Goal: Task Accomplishment & Management: Complete application form

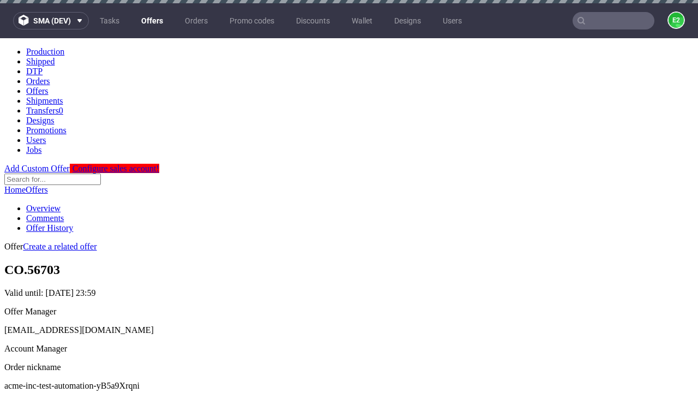
scroll to position [3, 0]
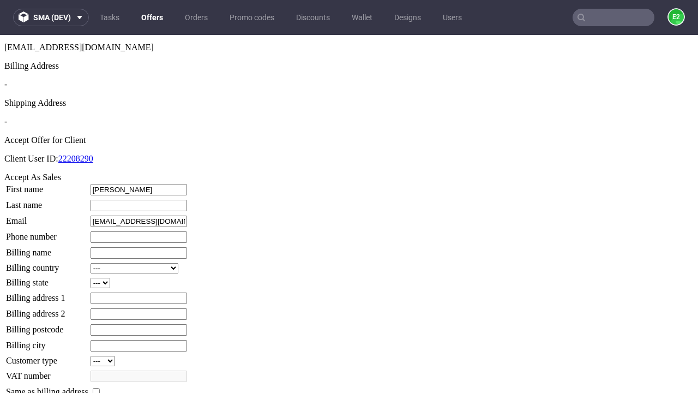
type input "Amanda"
type input "Kessler"
type input "1509813888"
type input "Dallin10"
select select "13"
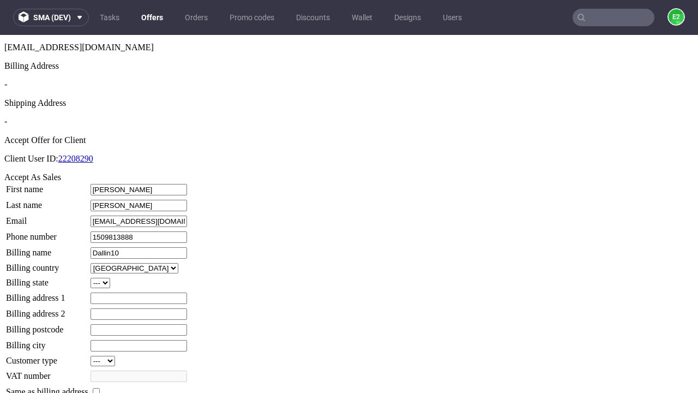
select select "132"
type input "Dallin10"
type input "8 Quitzon Mews"
type input "XO22 8YJ"
type input "West Rempel"
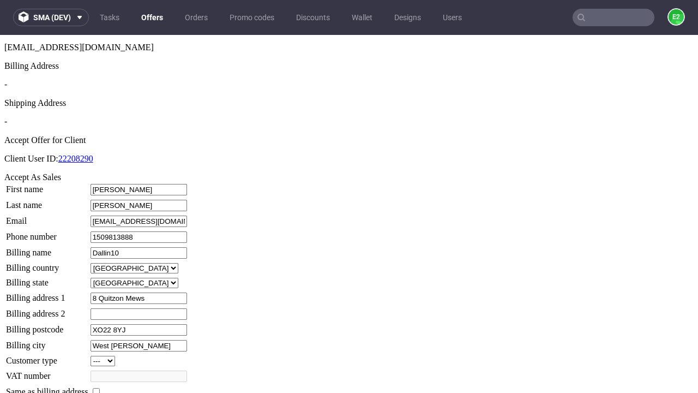
click at [100, 388] on input "checkbox" at bounding box center [96, 391] width 7 height 7
checkbox input "true"
type input "Dallin10"
select select "13"
type input "8 Quitzon Mews"
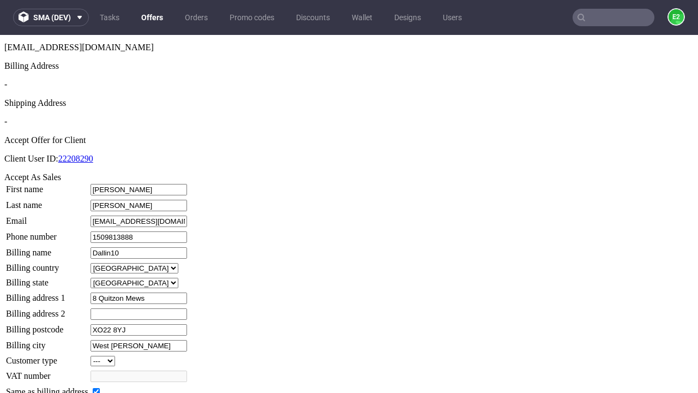
type input "XO22 8YJ"
type input "West Rempel"
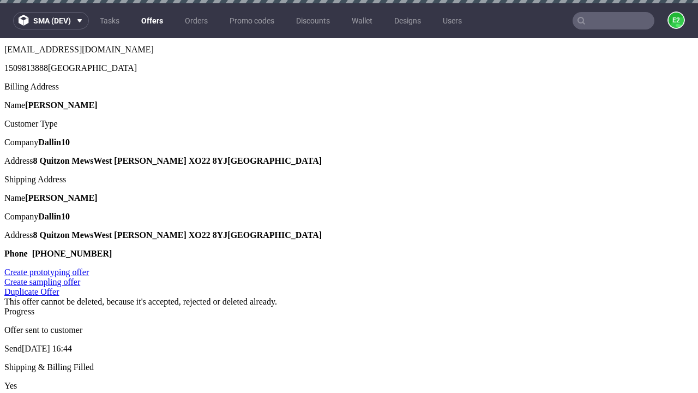
scroll to position [0, 0]
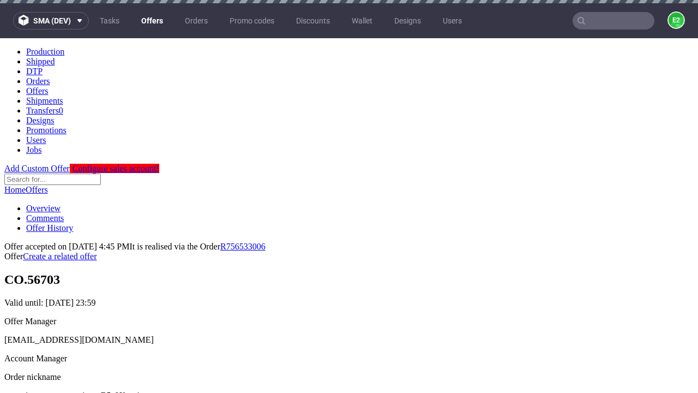
type input "[DATE]"
select select "12214305"
type input "In progress..."
